Goal: Find specific page/section: Find specific page/section

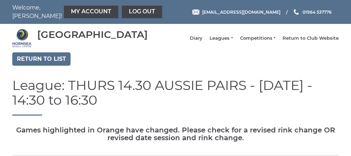
click at [72, 13] on link "My Account" at bounding box center [91, 12] width 54 height 13
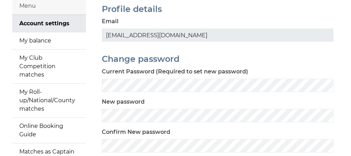
scroll to position [55, 0]
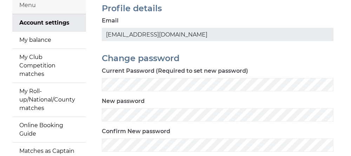
click at [30, 106] on link "My Roll-up/National/County matches" at bounding box center [49, 100] width 74 height 34
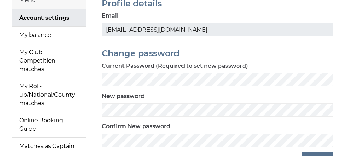
scroll to position [85, 0]
